Goal: Task Accomplishment & Management: Use online tool/utility

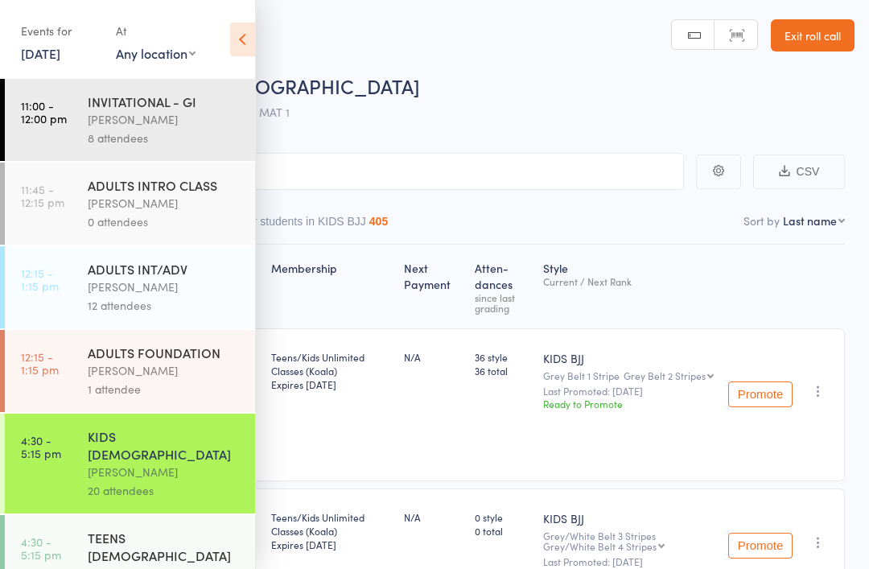
click at [495, 97] on div "Roll Call for KIDS [DEMOGRAPHIC_DATA]" at bounding box center [455, 85] width 798 height 27
click at [251, 45] on icon at bounding box center [242, 40] width 25 height 34
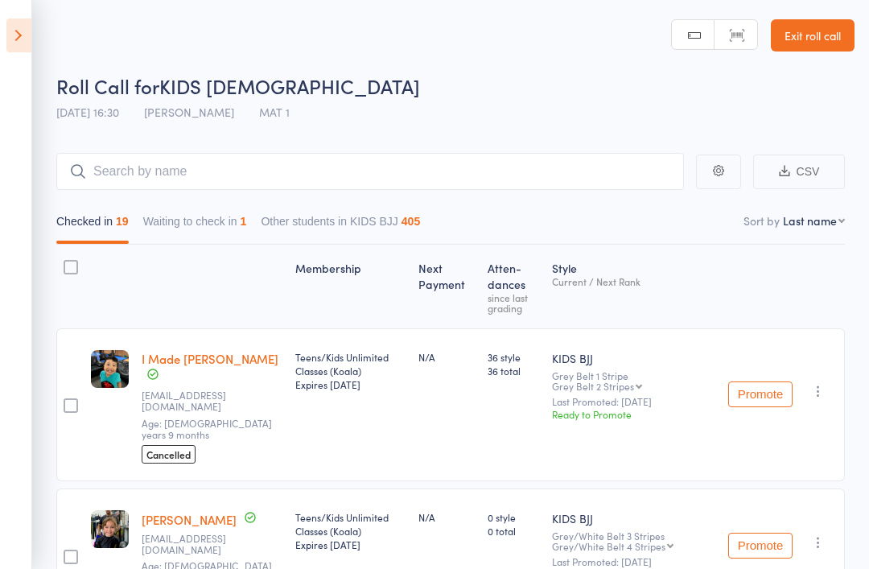
click at [29, 35] on icon at bounding box center [18, 35] width 25 height 34
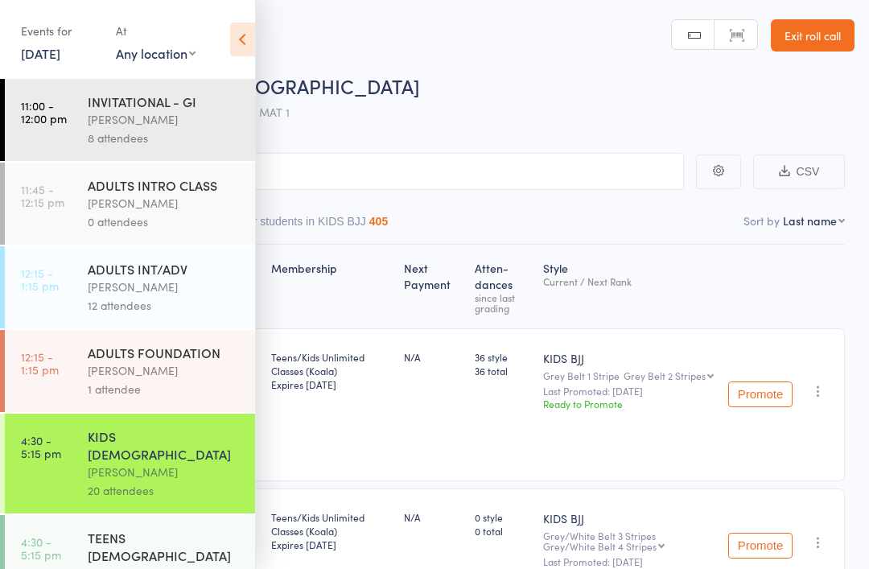
click at [60, 52] on link "[DATE]" at bounding box center [40, 53] width 39 height 18
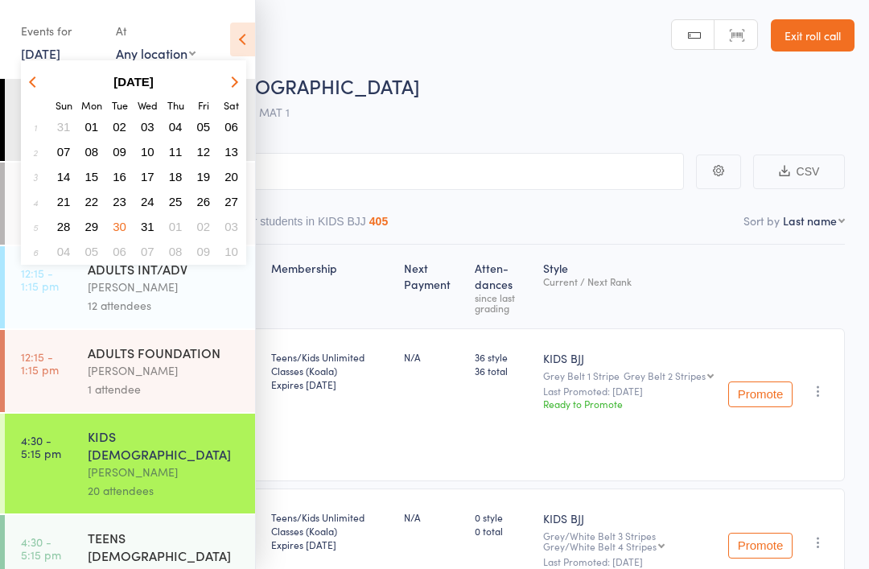
click at [240, 80] on button "button" at bounding box center [232, 82] width 24 height 22
click at [232, 81] on icon "button" at bounding box center [232, 81] width 11 height 11
click at [231, 82] on icon "button" at bounding box center [232, 81] width 11 height 11
click at [236, 83] on icon "button" at bounding box center [232, 81] width 11 height 11
click at [235, 89] on button "button" at bounding box center [232, 82] width 24 height 22
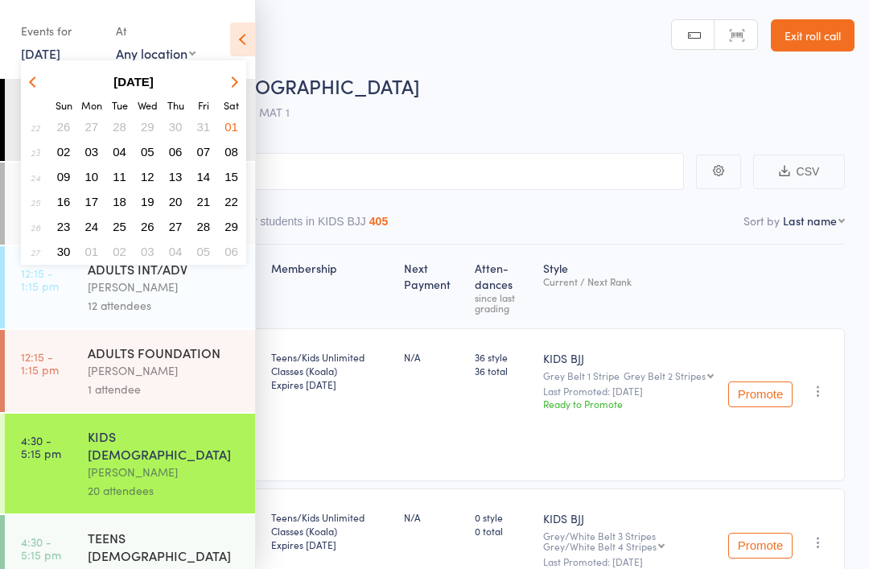
click at [237, 80] on button "button" at bounding box center [232, 82] width 24 height 22
click at [234, 84] on icon "button" at bounding box center [232, 81] width 11 height 11
click at [235, 81] on icon "button" at bounding box center [232, 81] width 11 height 11
click at [241, 85] on button "button" at bounding box center [232, 82] width 24 height 22
click at [241, 88] on button "button" at bounding box center [232, 82] width 24 height 22
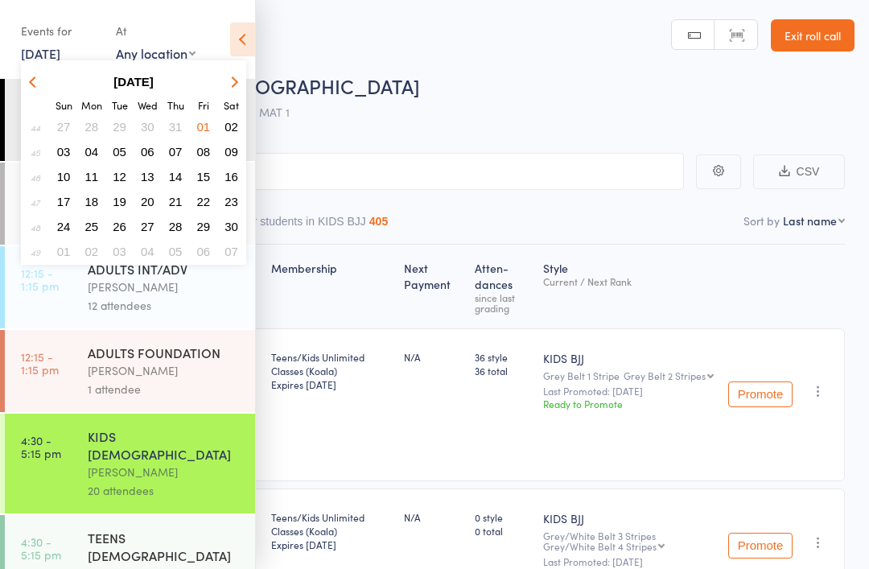
click at [240, 90] on button "button" at bounding box center [232, 82] width 24 height 22
click at [241, 82] on button "button" at bounding box center [232, 82] width 24 height 22
click at [240, 87] on button "button" at bounding box center [232, 82] width 24 height 22
click at [243, 87] on button "button" at bounding box center [232, 82] width 24 height 22
click at [240, 89] on button "button" at bounding box center [232, 82] width 24 height 22
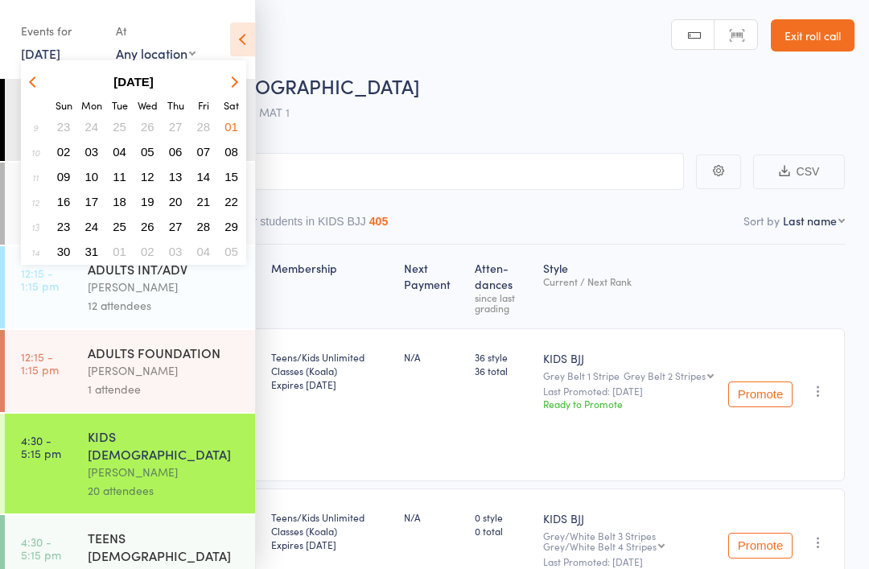
click at [242, 89] on button "button" at bounding box center [232, 82] width 24 height 22
click at [243, 87] on button "button" at bounding box center [232, 82] width 24 height 22
click at [242, 89] on button "button" at bounding box center [232, 82] width 24 height 22
click at [243, 84] on button "button" at bounding box center [232, 82] width 24 height 22
click at [243, 81] on button "button" at bounding box center [232, 82] width 24 height 22
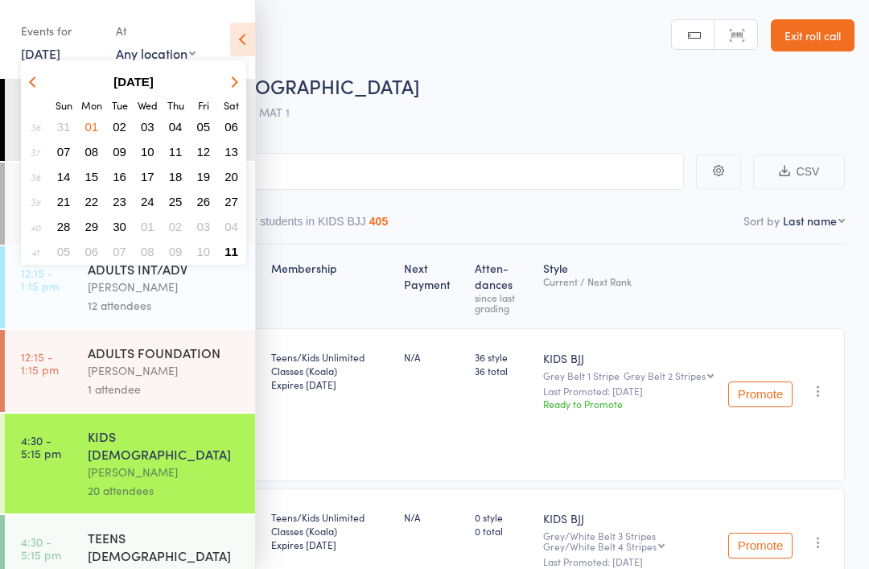
click at [242, 81] on button "button" at bounding box center [232, 82] width 24 height 22
click at [233, 152] on span "11" at bounding box center [231, 152] width 14 height 14
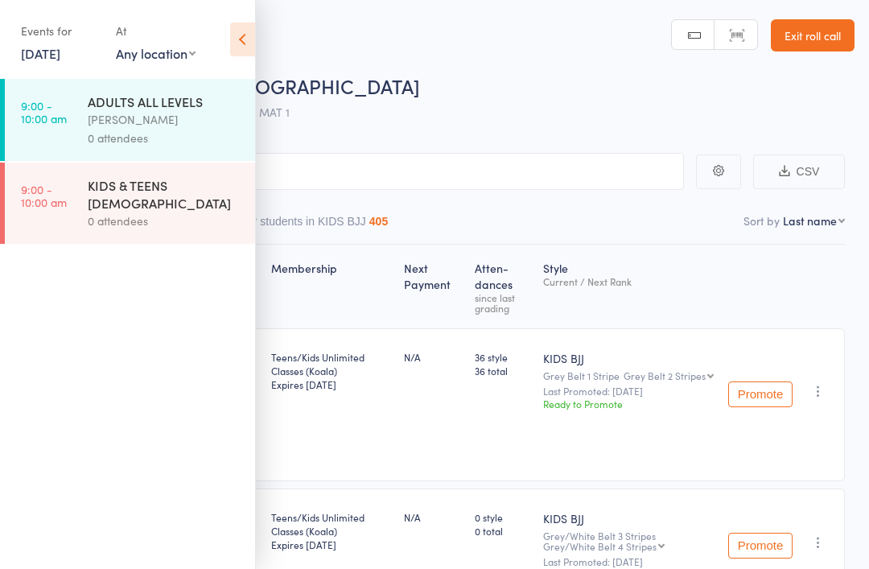
click at [141, 212] on div "0 attendees" at bounding box center [165, 221] width 154 height 18
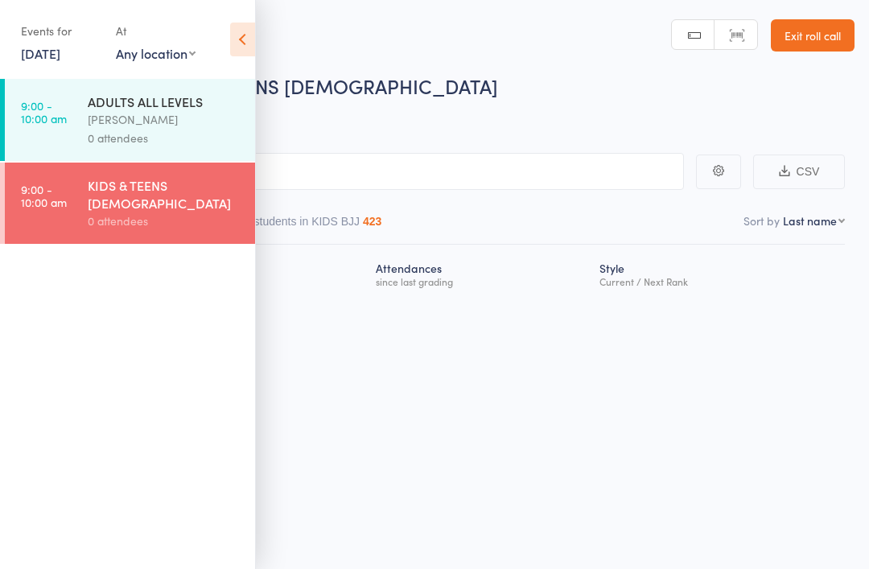
click at [447, 95] on div "Roll Call for KIDS & TEENS [DEMOGRAPHIC_DATA]" at bounding box center [455, 85] width 798 height 27
click at [240, 36] on icon at bounding box center [242, 40] width 25 height 34
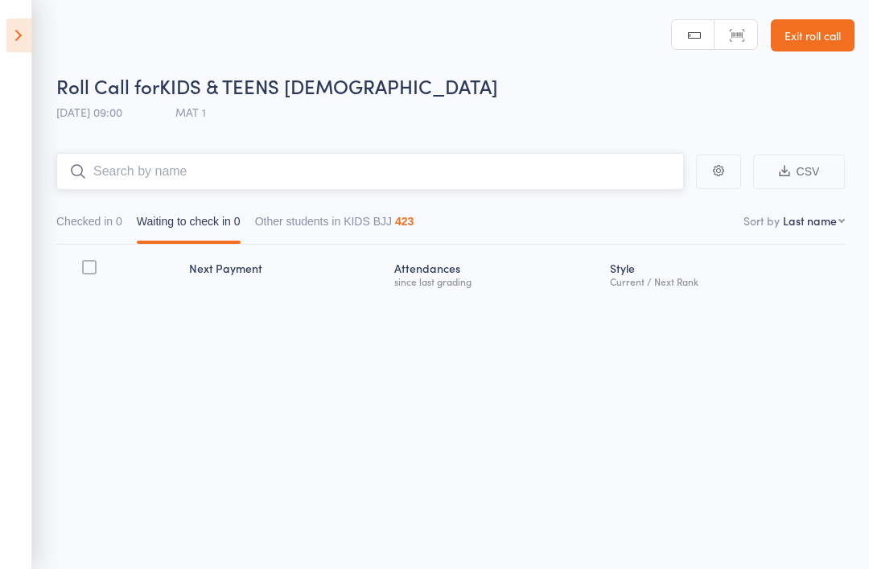
click at [129, 158] on input "search" at bounding box center [369, 171] width 627 height 37
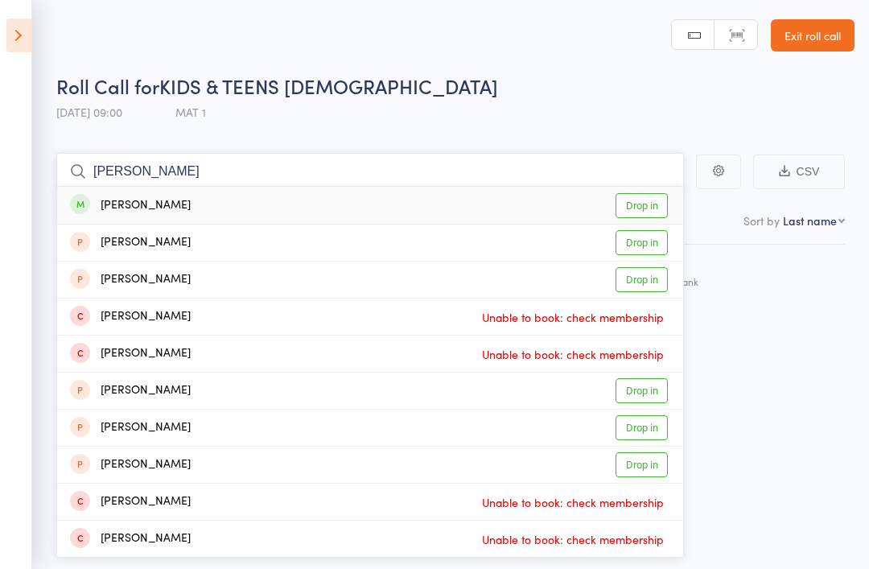
type input "[PERSON_NAME]"
click at [138, 218] on div "[PERSON_NAME] Drop in" at bounding box center [370, 205] width 626 height 37
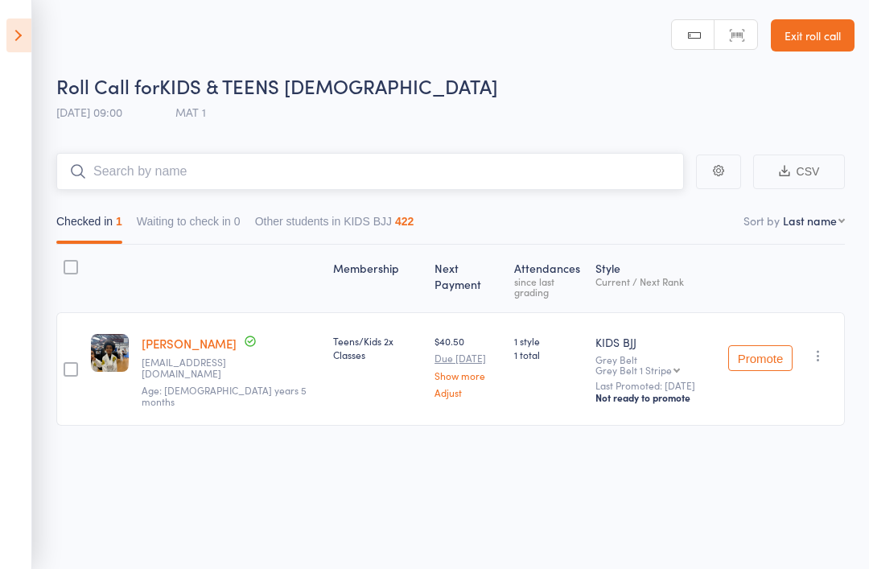
click at [224, 179] on input "search" at bounding box center [369, 171] width 627 height 37
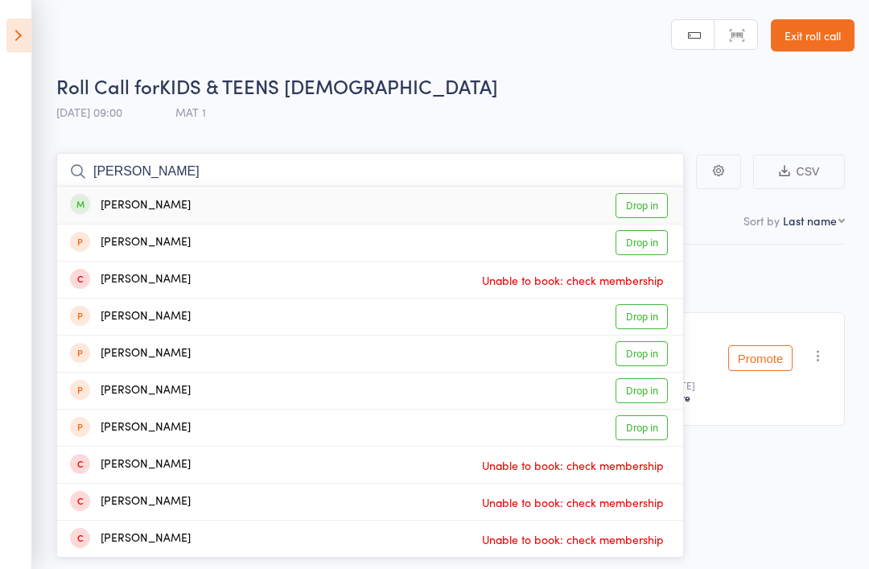
click at [121, 171] on input "[PERSON_NAME]" at bounding box center [369, 171] width 627 height 37
type input "[PERSON_NAME]"
click at [125, 206] on div "[PERSON_NAME]" at bounding box center [130, 205] width 121 height 18
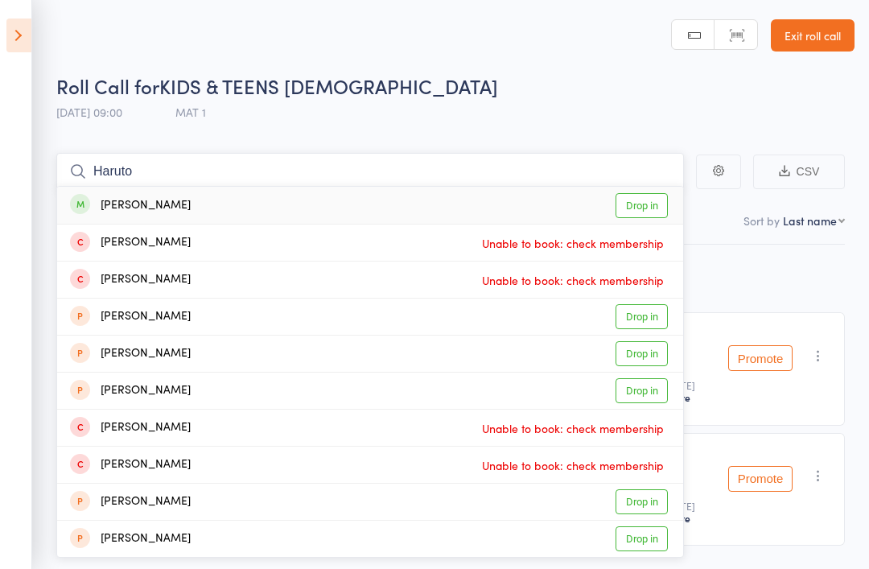
type input "Haruto"
click at [647, 197] on link "Drop in" at bounding box center [641, 205] width 52 height 25
